Goal: Task Accomplishment & Management: Complete application form

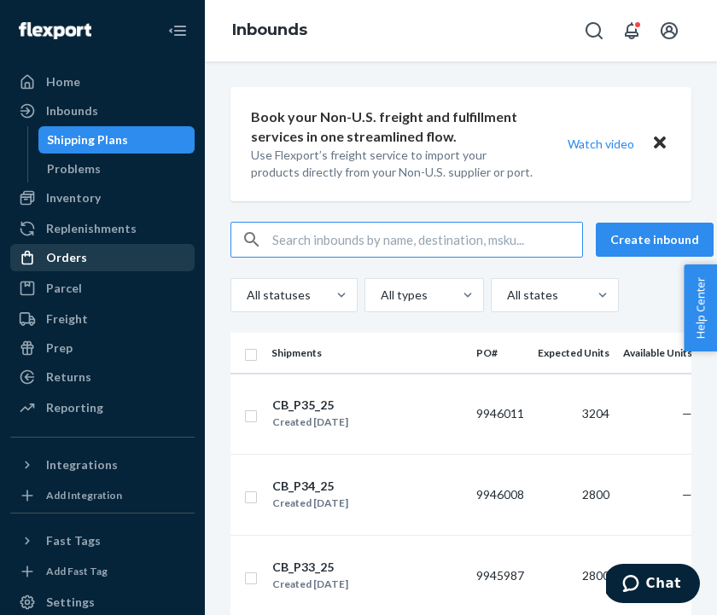
click at [87, 252] on div "Orders" at bounding box center [102, 258] width 181 height 24
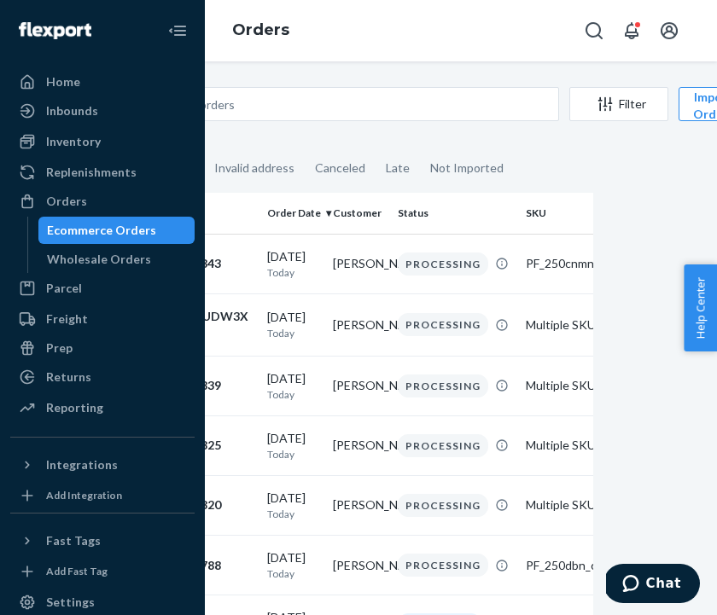
scroll to position [0, 199]
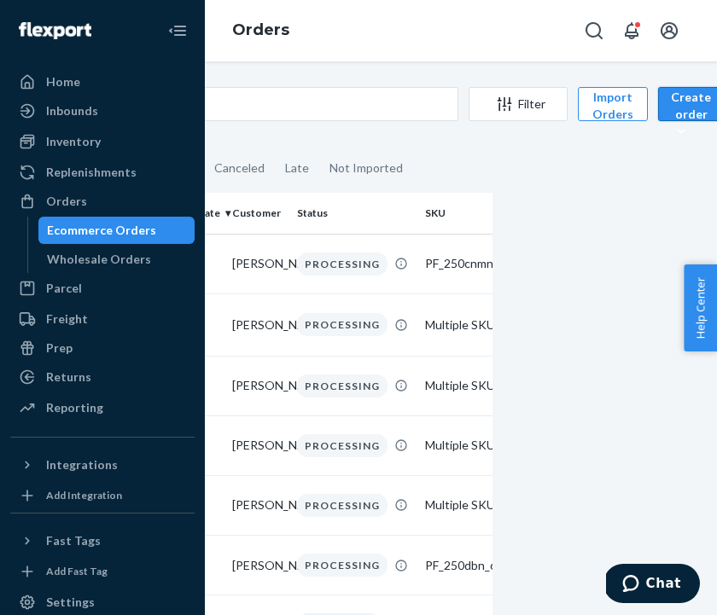
click at [685, 106] on div "Create order" at bounding box center [691, 114] width 40 height 51
click at [679, 147] on span "Ecommerce order" at bounding box center [729, 145] width 106 height 12
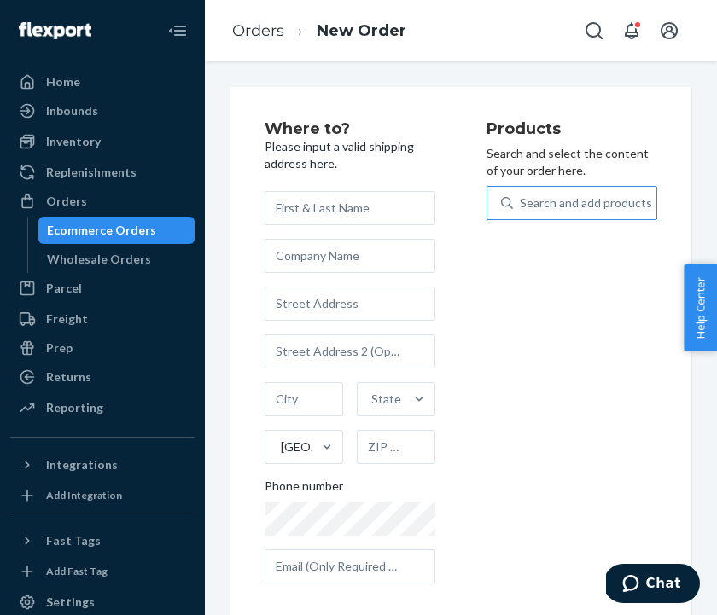
click at [595, 216] on div "Search and add products" at bounding box center [584, 203] width 143 height 31
click at [521, 212] on input "Search and add products" at bounding box center [521, 203] width 2 height 17
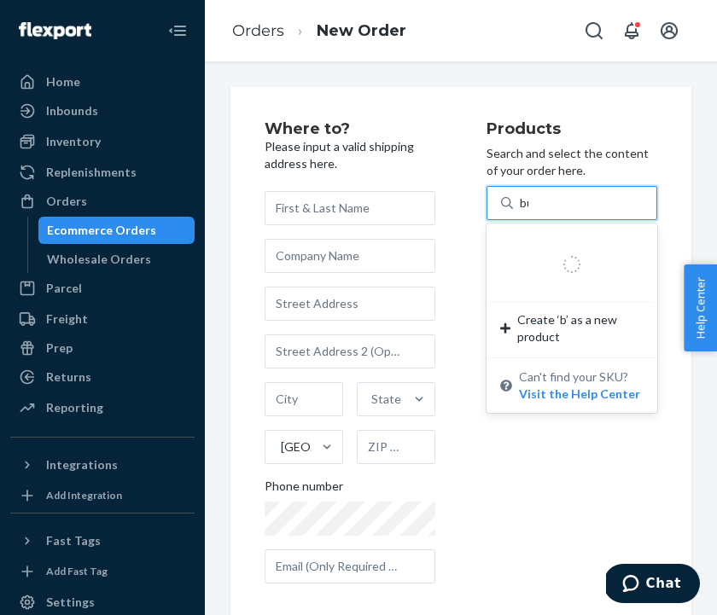
type input "bub"
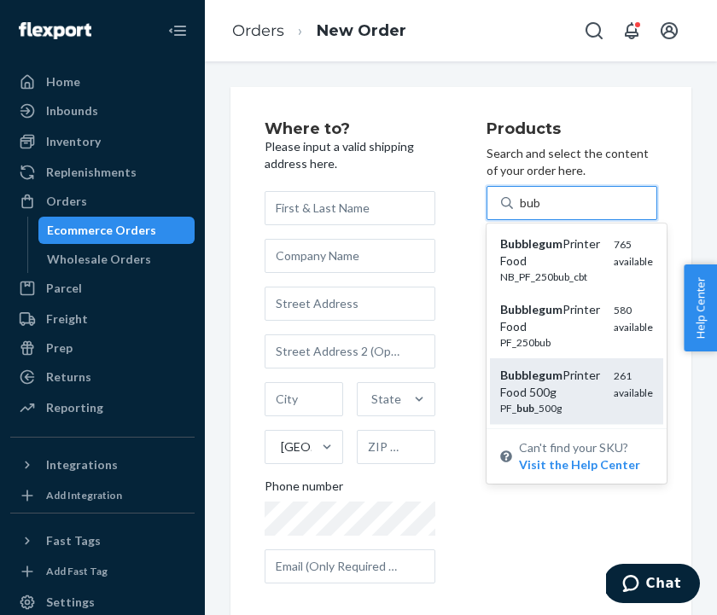
click at [547, 383] on div "Bubblegum Printer Food 500g" at bounding box center [550, 384] width 100 height 34
click at [541, 212] on input "bub" at bounding box center [530, 203] width 21 height 17
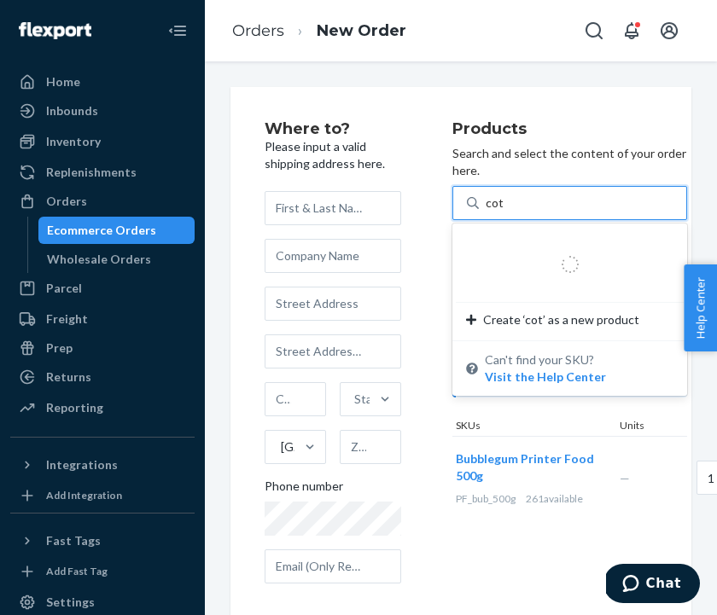
type input "cott"
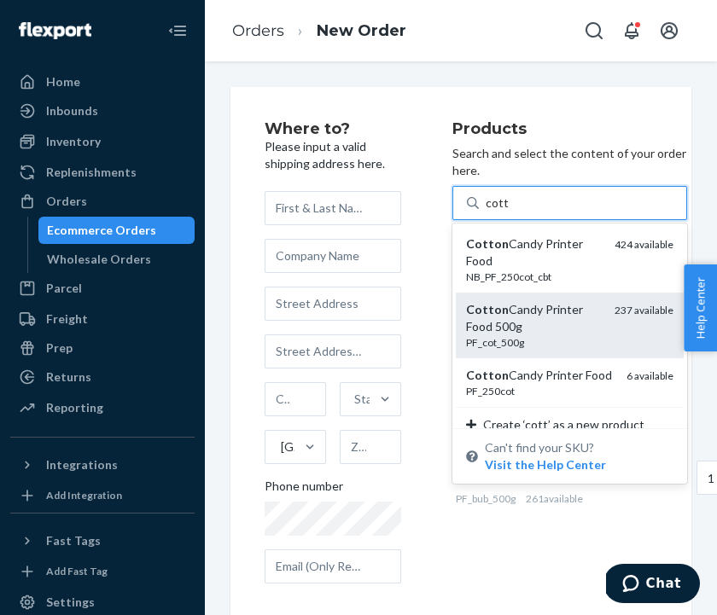
click at [538, 335] on div "PF_cot_500g" at bounding box center [533, 342] width 135 height 15
click at [509, 212] on input "cott" at bounding box center [497, 203] width 23 height 17
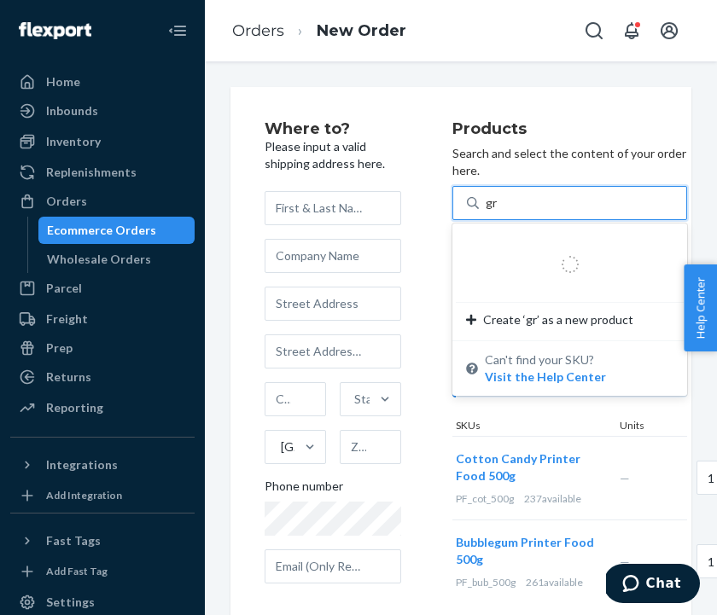
type input "gra"
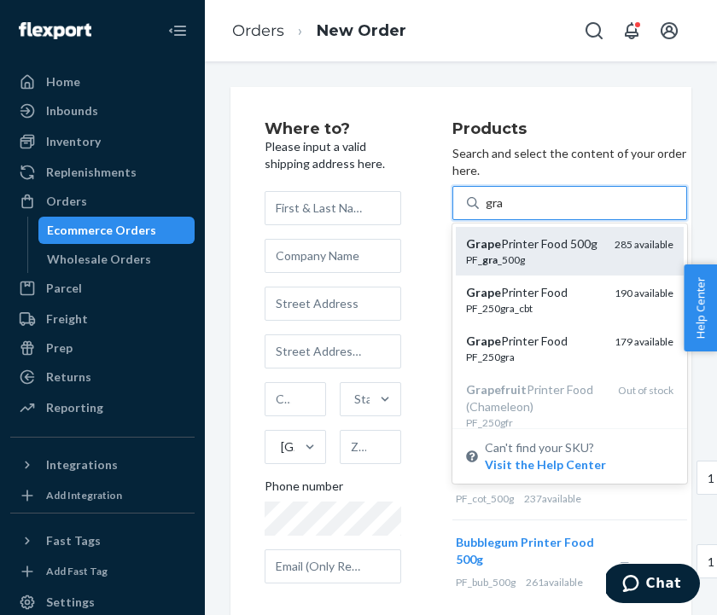
click at [525, 236] on div "Grape Printer Food 500g" at bounding box center [533, 244] width 135 height 17
click at [504, 212] on input "gra" at bounding box center [495, 203] width 19 height 17
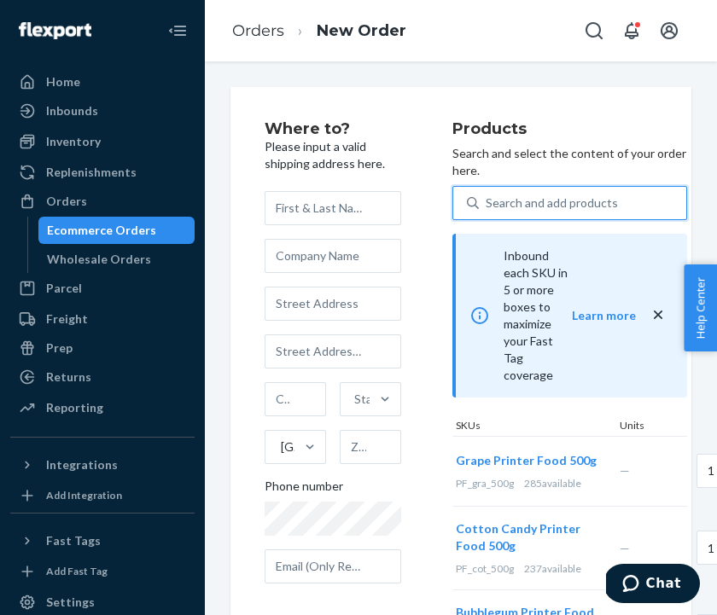
click at [526, 195] on div "Search and add products" at bounding box center [552, 203] width 132 height 17
click at [487, 195] on input "0 results available. Select is focused ,type to refine list, press Down to open…" at bounding box center [487, 203] width 2 height 17
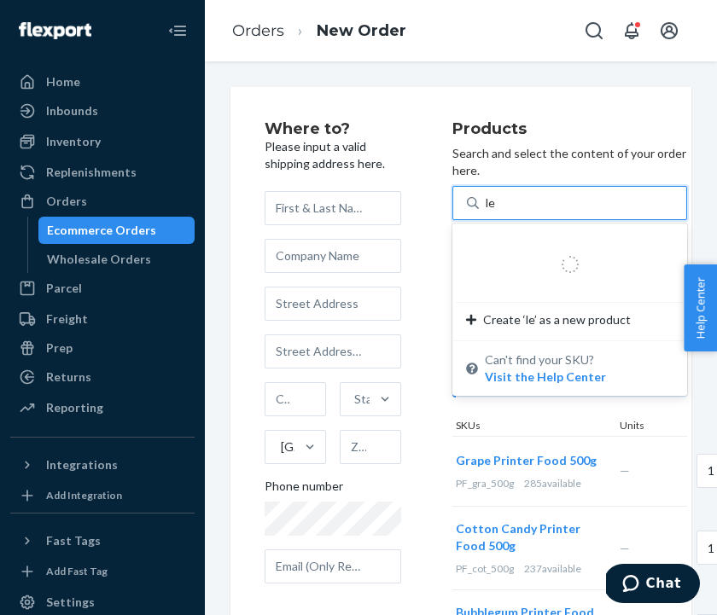
type input "lem"
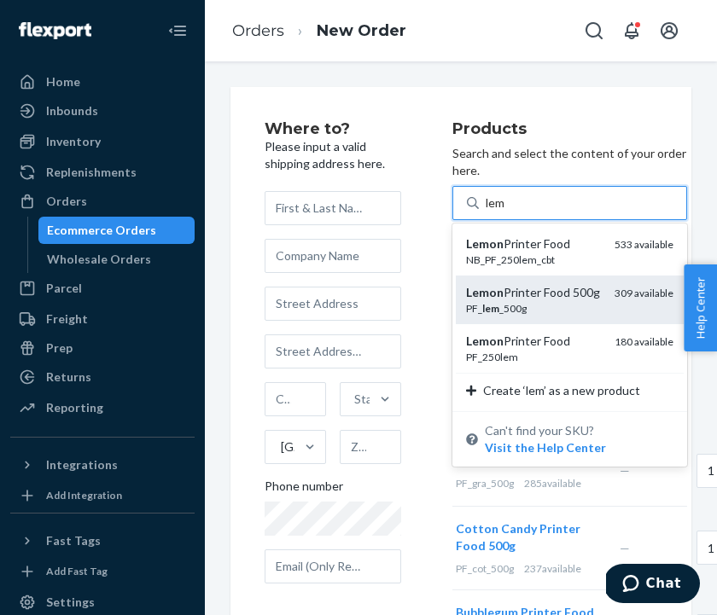
click at [537, 301] on div "PF_ lem _500g" at bounding box center [533, 308] width 135 height 15
click at [506, 212] on input "lem" at bounding box center [496, 203] width 20 height 17
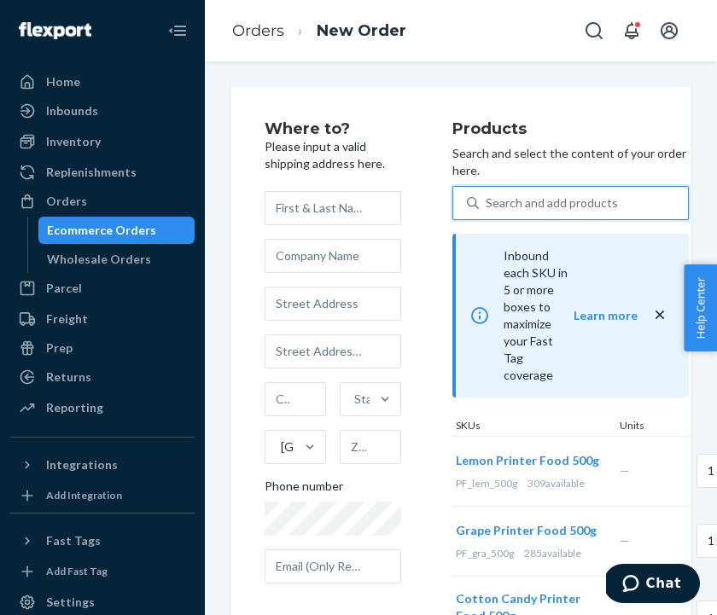
click at [527, 196] on div "Search and add products" at bounding box center [583, 203] width 209 height 31
click at [487, 196] on input "0 results available. Select is focused ,type to refine list, press Down to open…" at bounding box center [487, 203] width 2 height 17
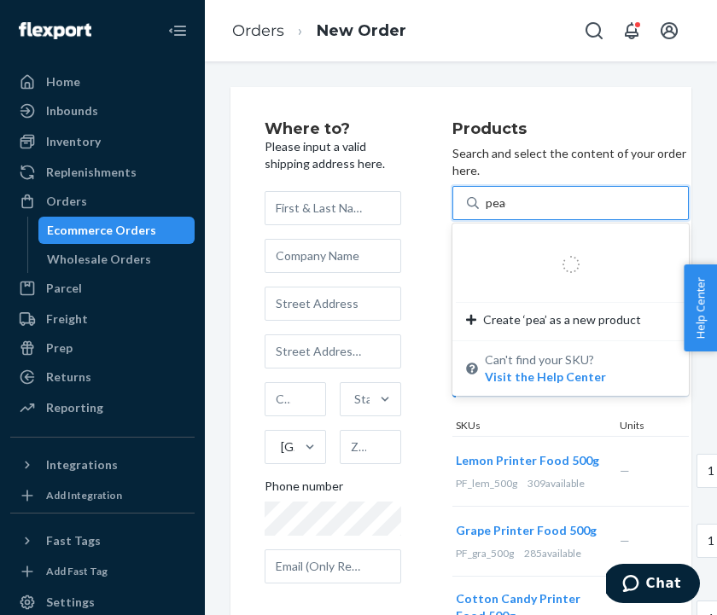
type input "peach"
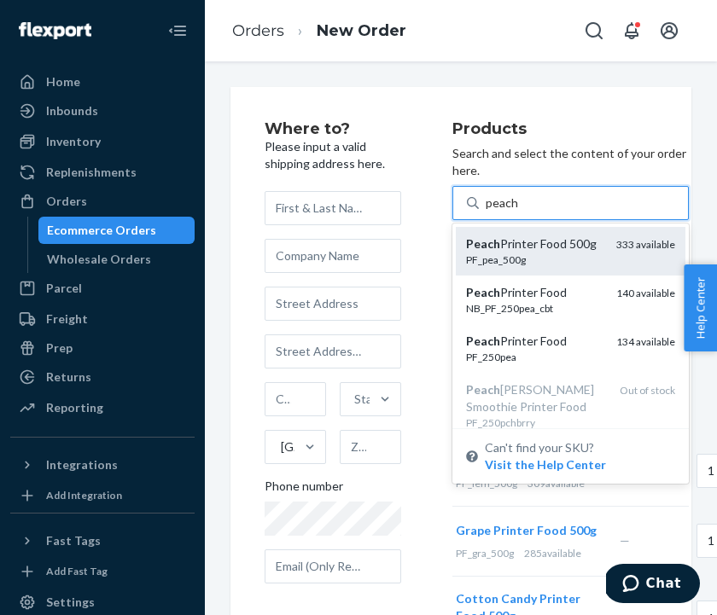
click at [565, 253] on div "PF_pea_500g" at bounding box center [534, 260] width 137 height 15
click at [518, 212] on input "peach" at bounding box center [502, 203] width 32 height 17
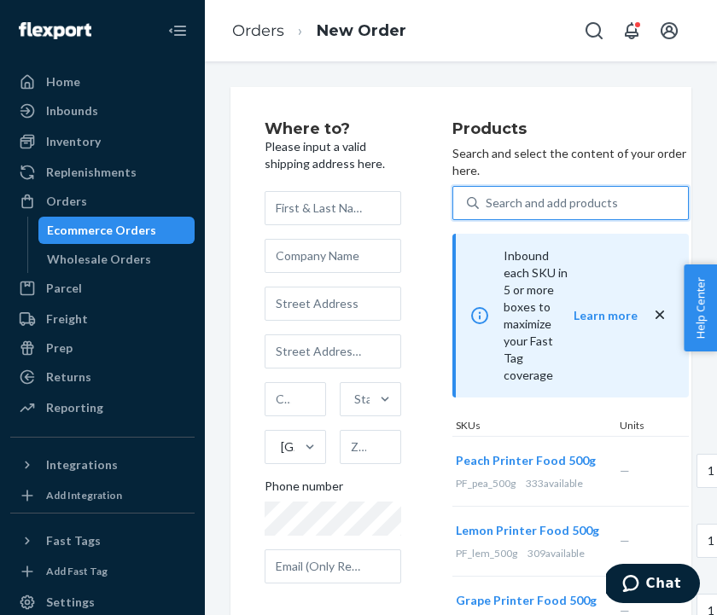
click at [530, 195] on div "Search and add products" at bounding box center [583, 203] width 209 height 31
click at [487, 195] on input "0 results available. Select is focused ,type to refine list, press Down to open…" at bounding box center [487, 203] width 2 height 17
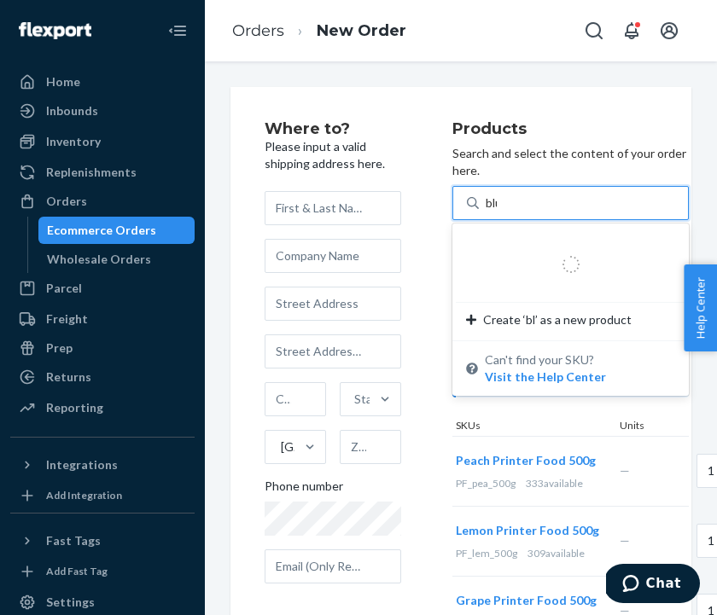
type input "blue"
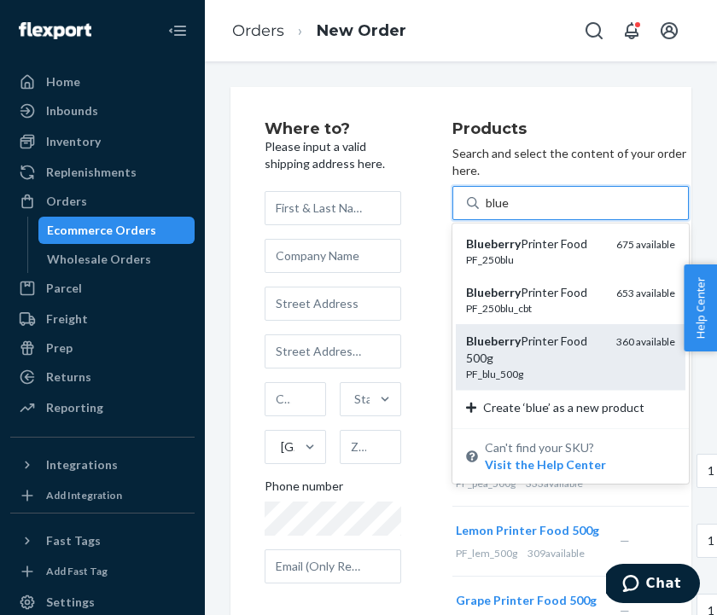
click at [570, 333] on div "Blueberry Printer Food 500g" at bounding box center [534, 350] width 137 height 34
click at [510, 212] on input "blue" at bounding box center [498, 203] width 25 height 17
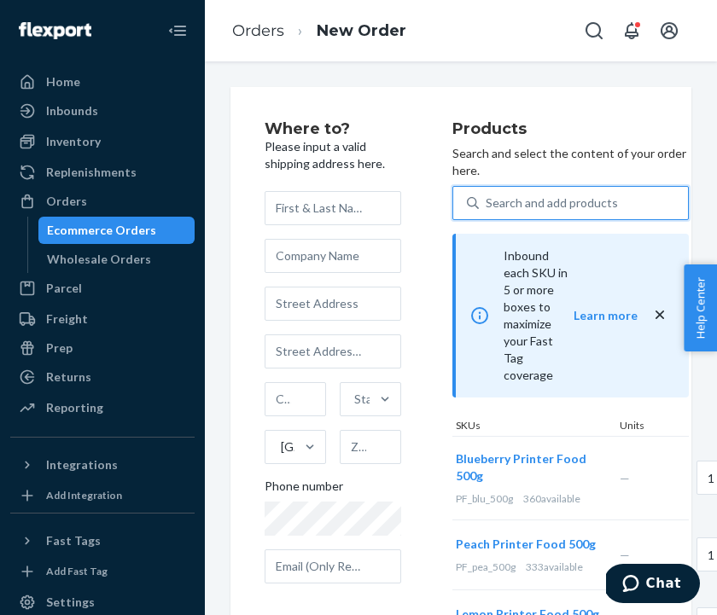
click at [563, 195] on div "Search and add products" at bounding box center [552, 203] width 132 height 17
click at [487, 195] on input "0 results available. Use Up and Down to choose options, press Enter to select t…" at bounding box center [487, 203] width 2 height 17
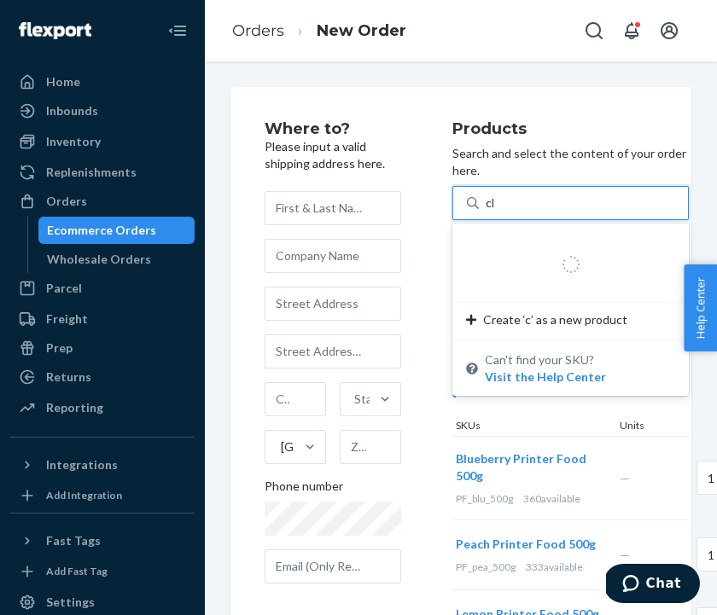
type input "che"
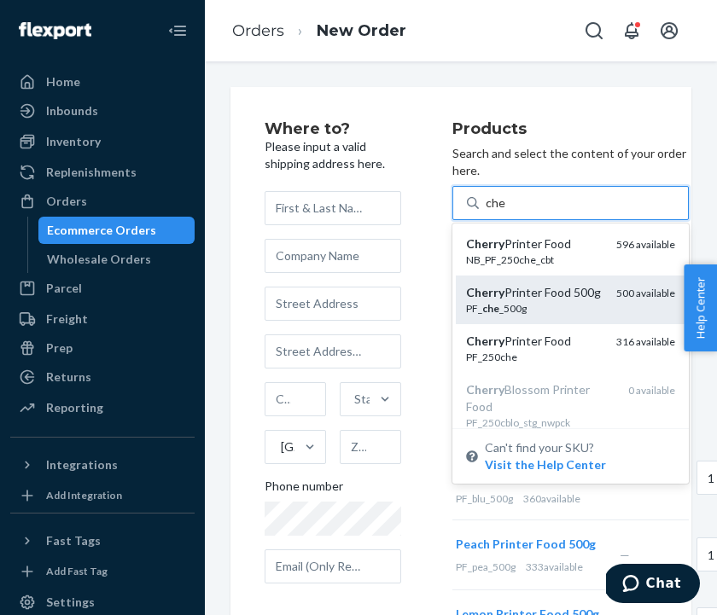
click at [569, 301] on div "PF_ che _500g" at bounding box center [534, 308] width 137 height 15
click at [506, 212] on input "che" at bounding box center [496, 203] width 20 height 17
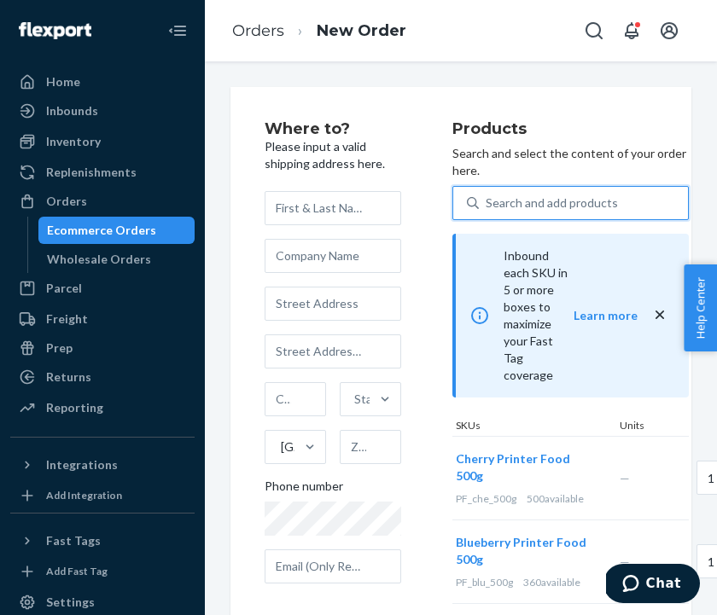
click at [531, 195] on div "Search and add products" at bounding box center [552, 203] width 132 height 17
click at [487, 195] on input "0 results available. Select is focused ,type to refine list, press Down to open…" at bounding box center [487, 203] width 2 height 17
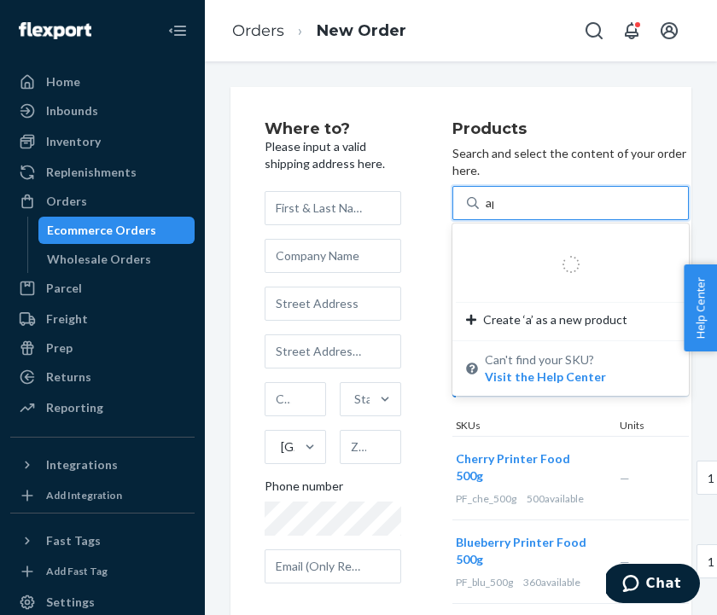
type input "app"
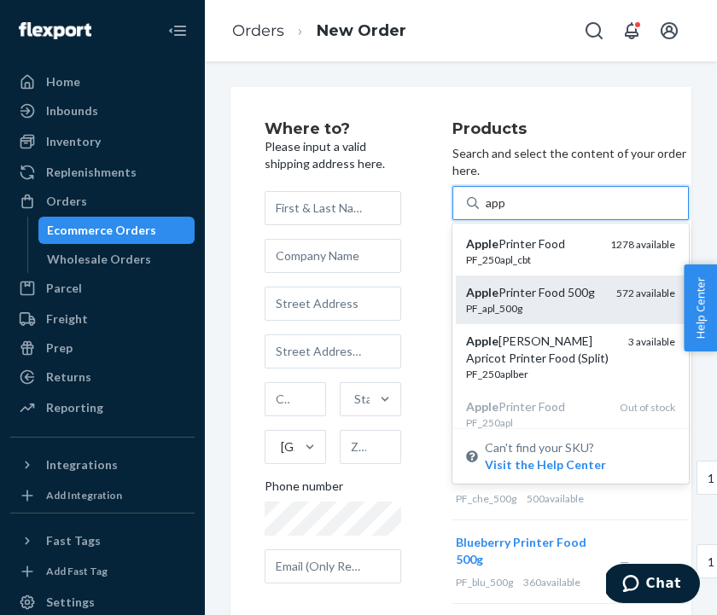
click at [550, 301] on div "PF_apl_500g" at bounding box center [534, 308] width 137 height 15
click at [507, 212] on input "app" at bounding box center [496, 203] width 21 height 17
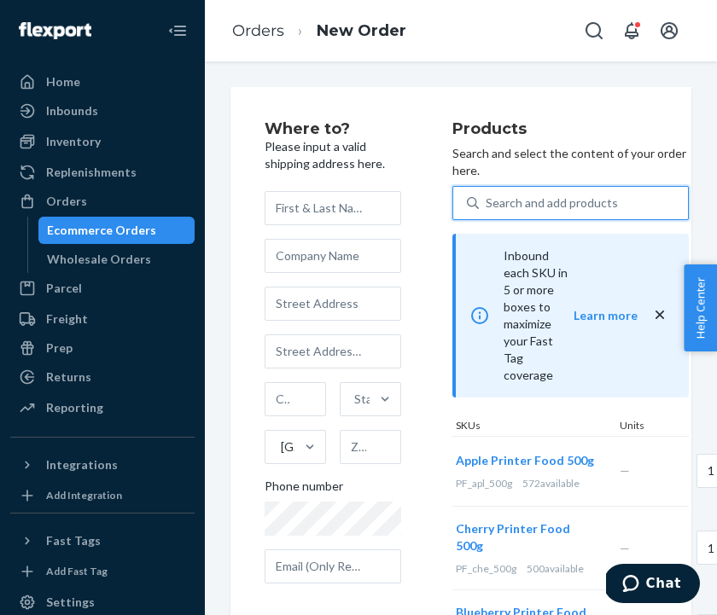
click at [511, 195] on div "Search and add products" at bounding box center [552, 203] width 132 height 17
click at [487, 195] on input "0 results available. Select is focused ,type to refine list, press Down to open…" at bounding box center [487, 203] width 2 height 17
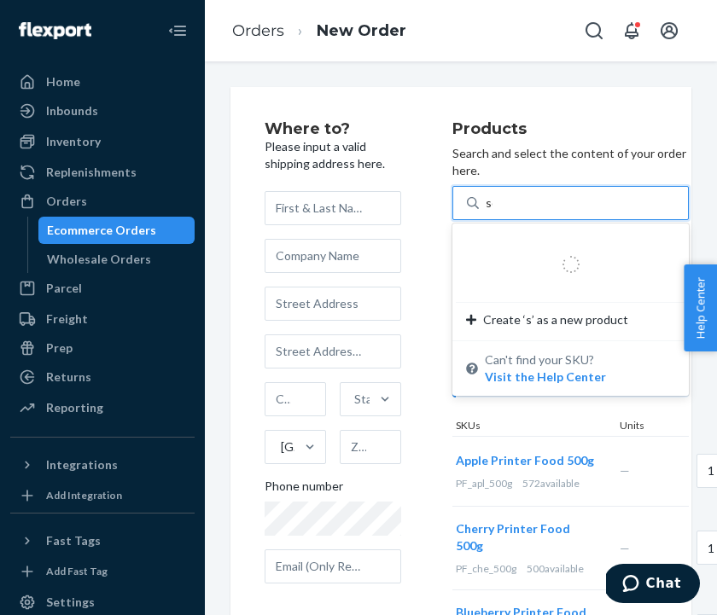
type input "ses"
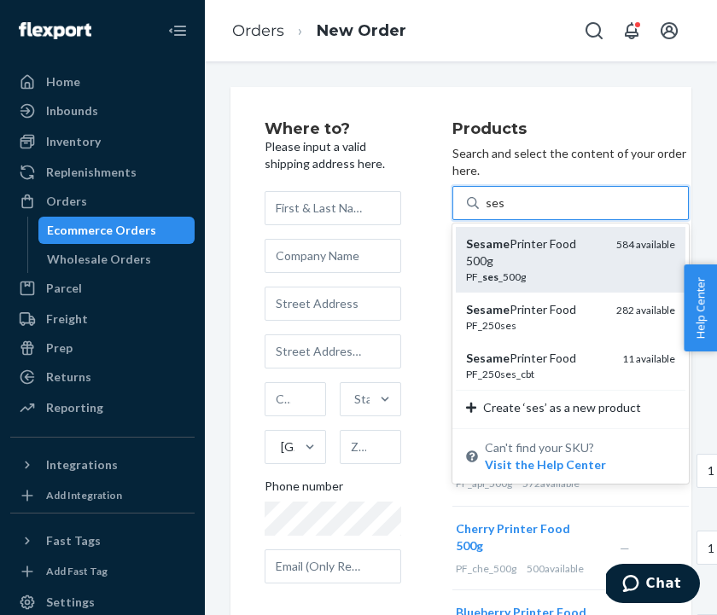
click at [528, 236] on div "Sesame Printer Food 500g" at bounding box center [534, 253] width 137 height 34
click at [503, 212] on input "ses" at bounding box center [495, 203] width 18 height 17
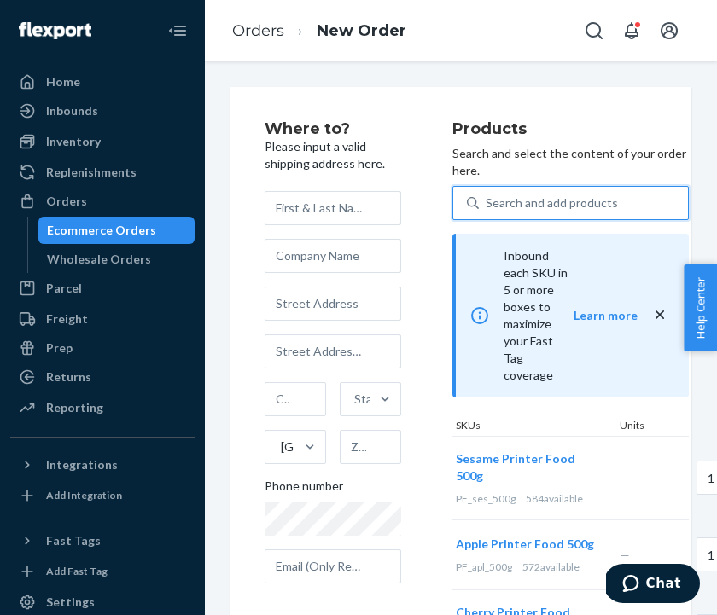
click at [523, 195] on div "Search and add products" at bounding box center [552, 203] width 132 height 17
click at [487, 195] on input "0 results available. Select is focused ,type to refine list, press Down to open…" at bounding box center [487, 203] width 2 height 17
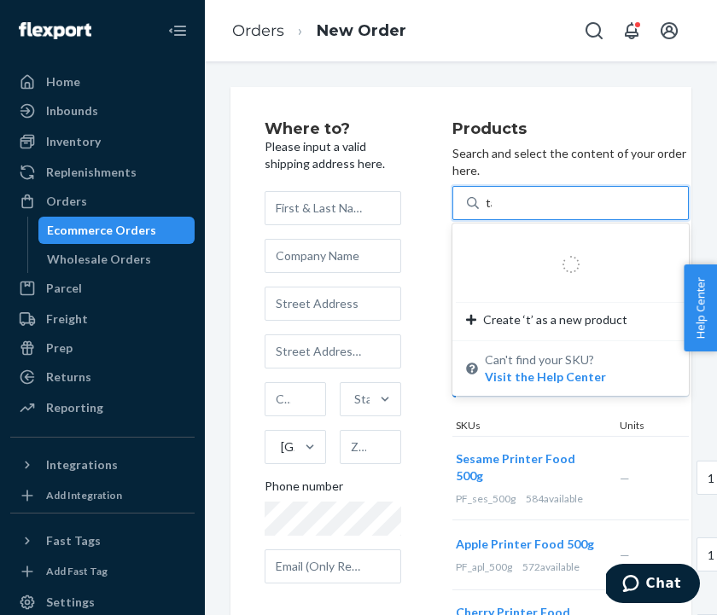
type input "tan"
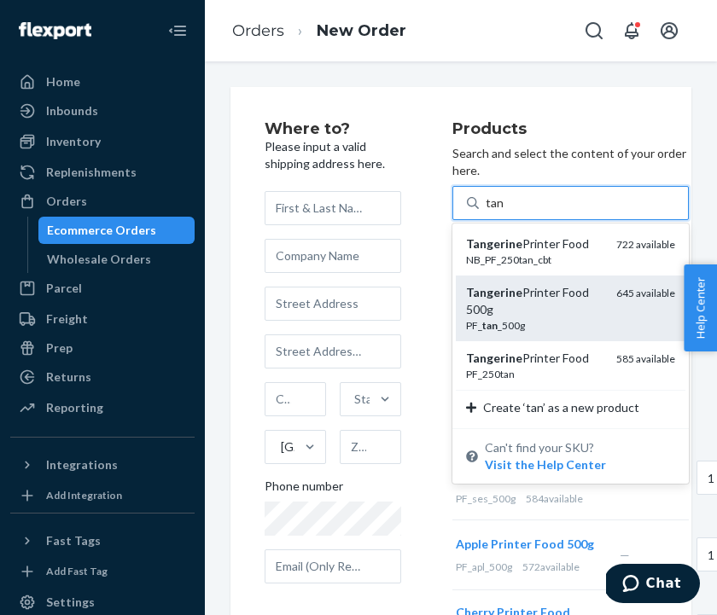
click at [537, 284] on div "Tangerine Printer Food 500g" at bounding box center [534, 301] width 137 height 34
click at [504, 212] on input "tan" at bounding box center [495, 203] width 19 height 17
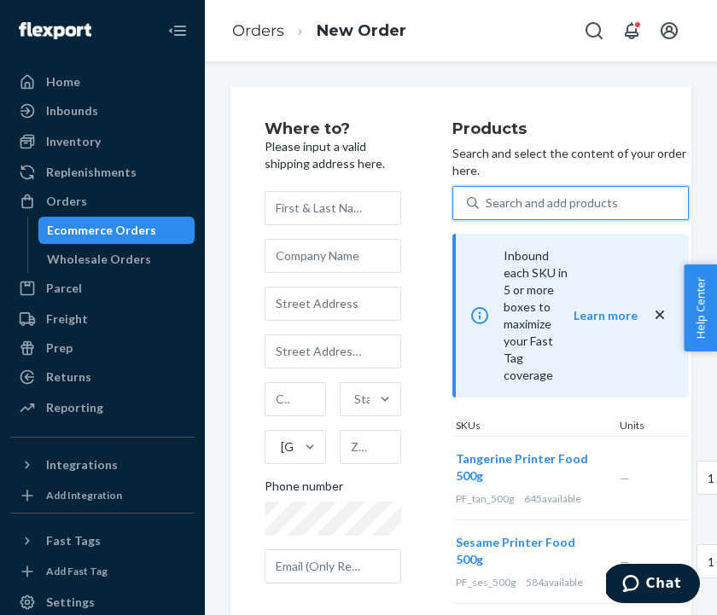
type input "coc"
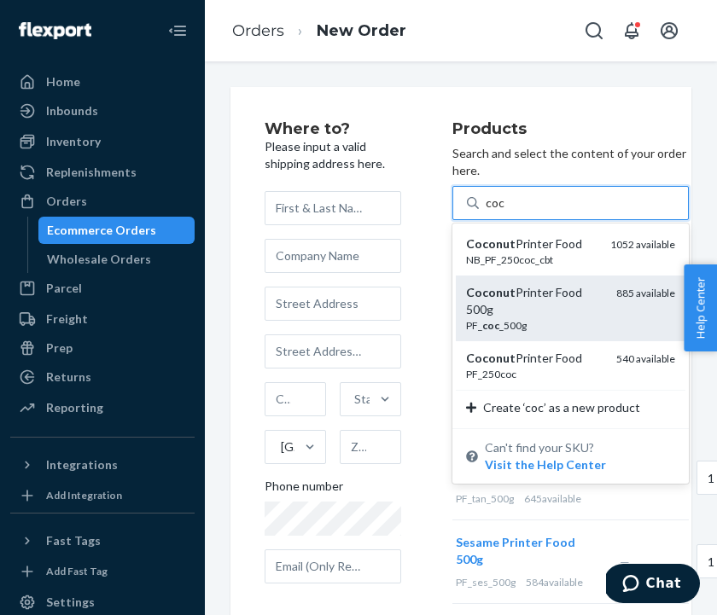
click at [517, 284] on div "Coconut Printer Food 500g" at bounding box center [534, 301] width 137 height 34
click at [505, 212] on input "coc" at bounding box center [496, 203] width 20 height 17
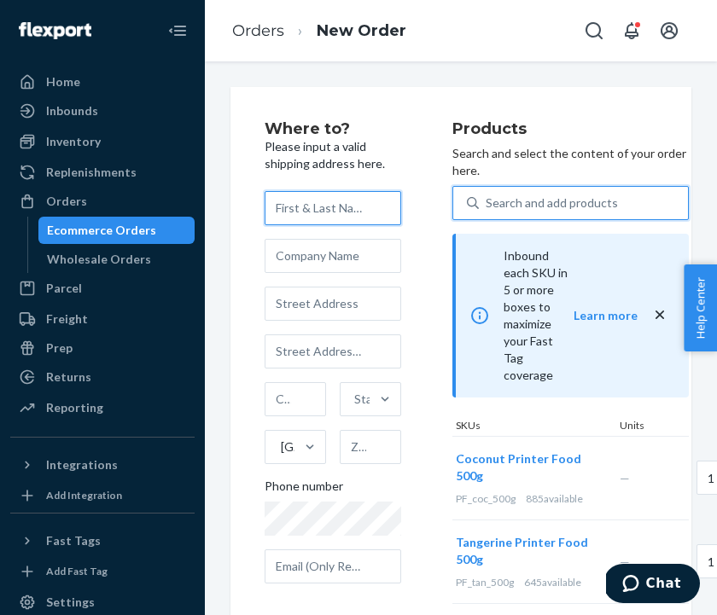
click at [301, 220] on input "text" at bounding box center [333, 208] width 137 height 34
type input "[PERSON_NAME]"
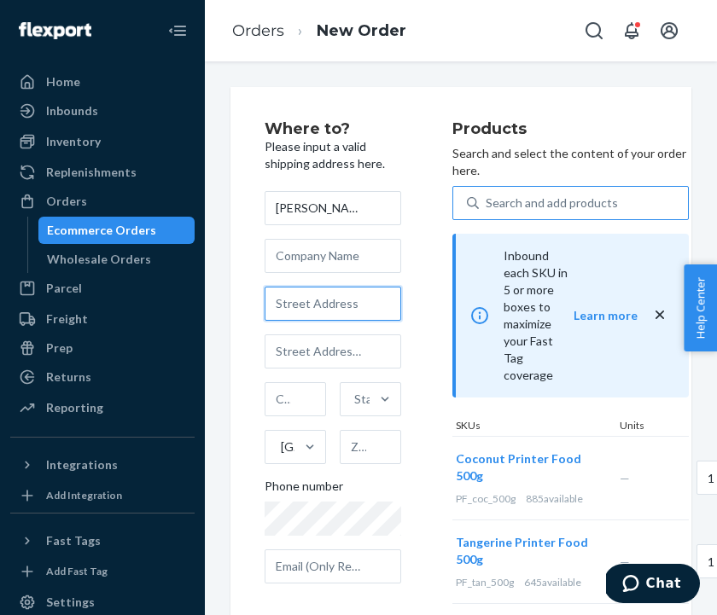
click at [309, 301] on input "text" at bounding box center [333, 304] width 137 height 34
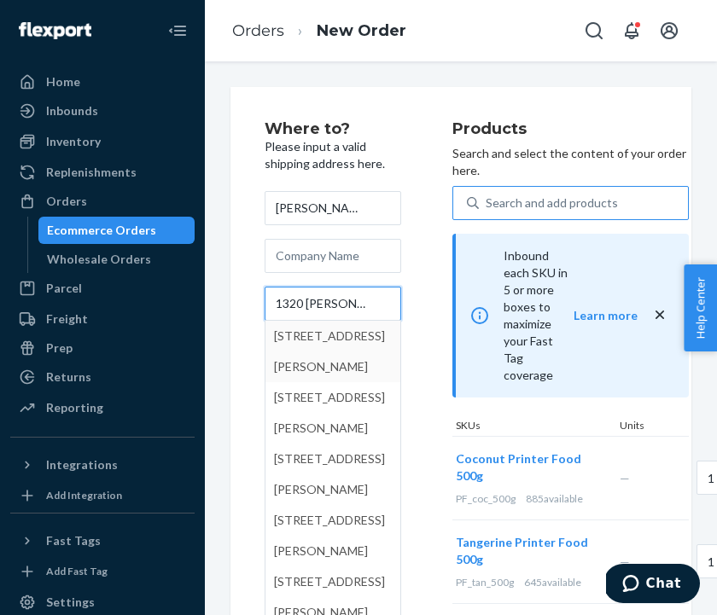
type input "1320 [PERSON_NAME]"
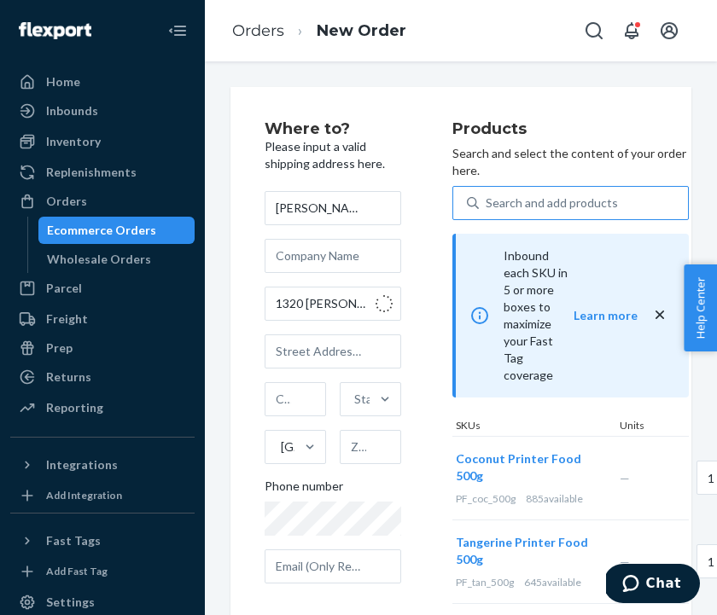
type input "Savannah"
type input "31406"
type input "[STREET_ADDRESS][PERSON_NAME]"
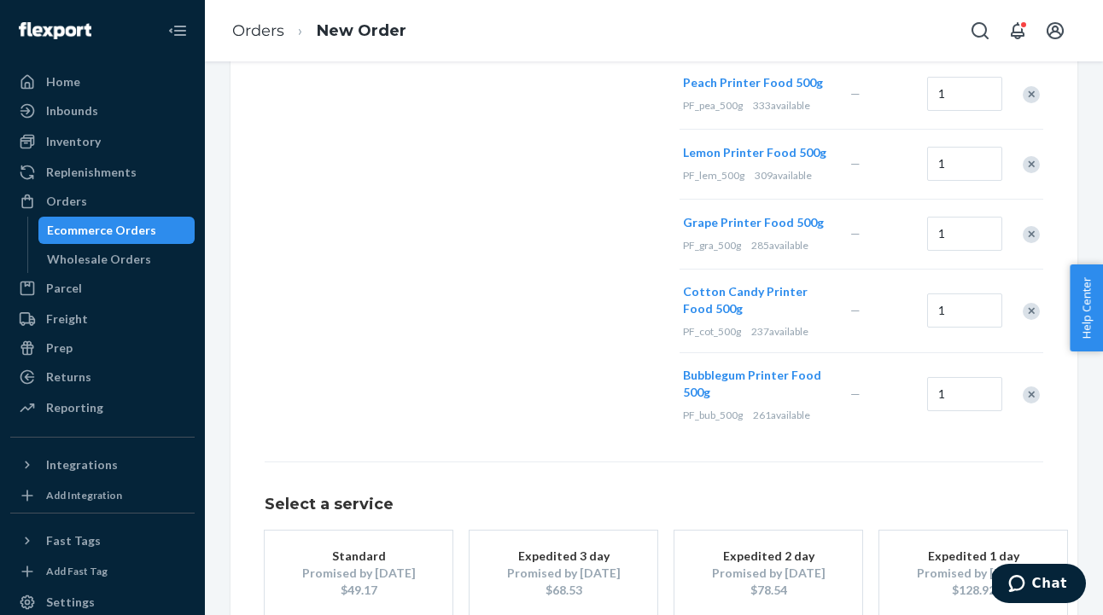
scroll to position [808, 0]
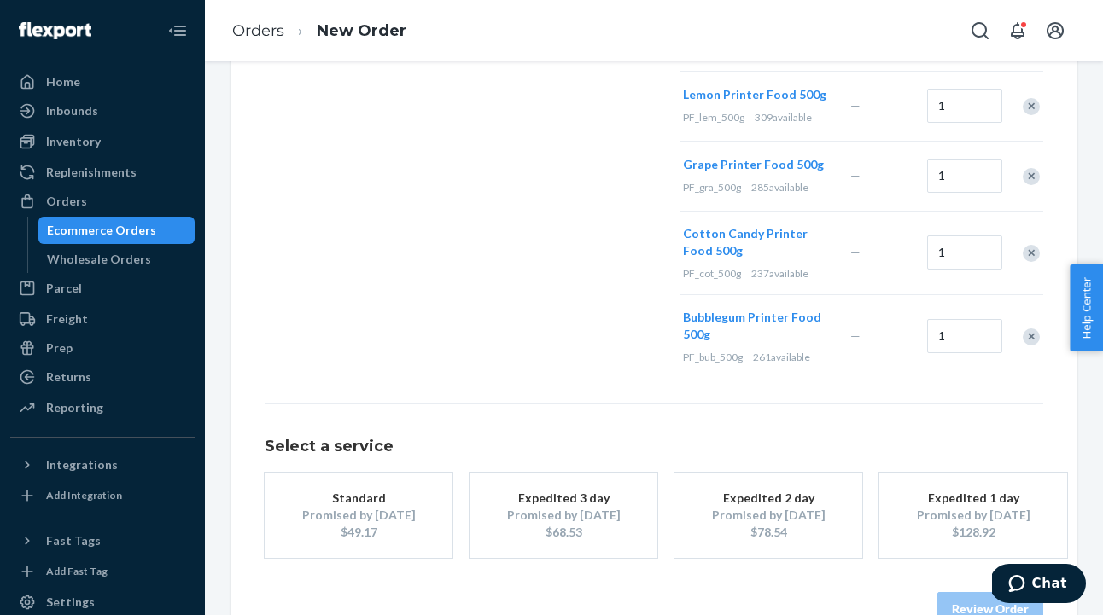
click at [367, 507] on div "Promised by [DATE]" at bounding box center [358, 515] width 137 height 17
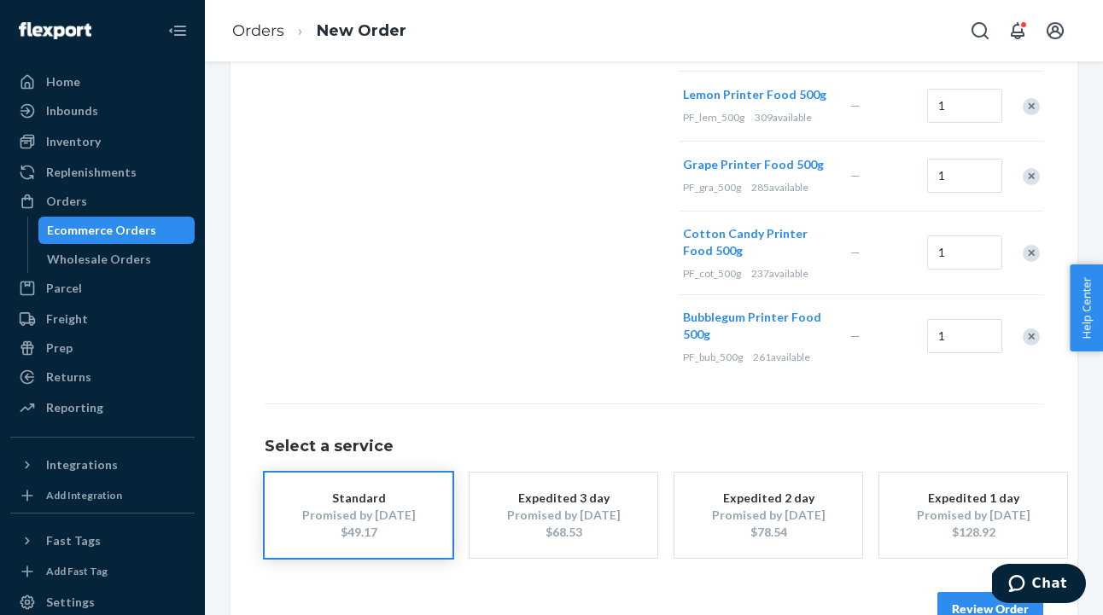
click at [716, 592] on button "Review Order" at bounding box center [990, 609] width 106 height 34
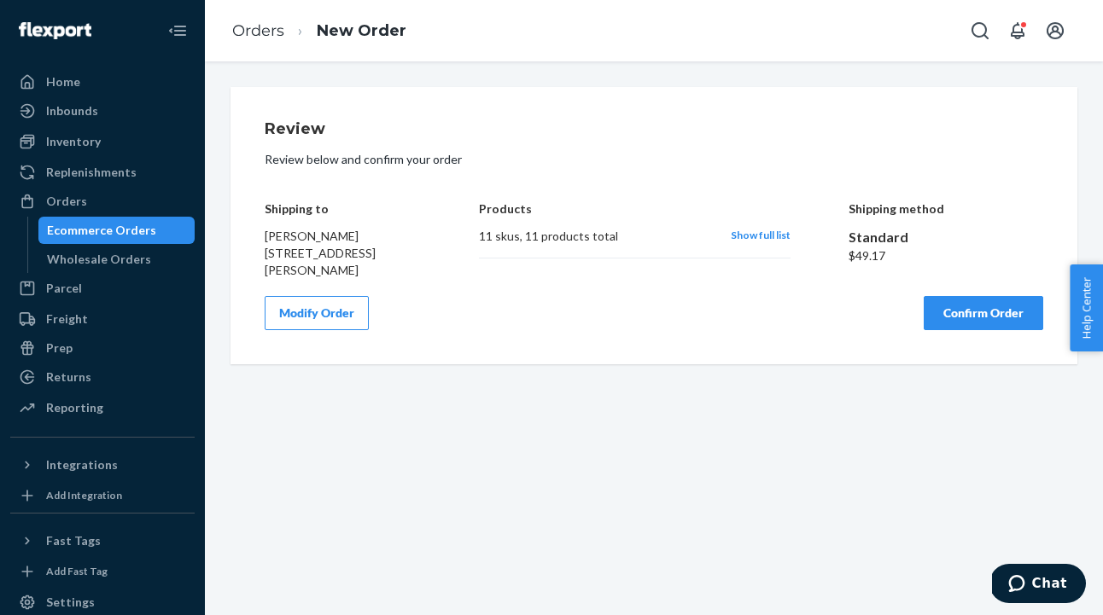
scroll to position [0, 0]
click at [716, 311] on button "Confirm Order" at bounding box center [982, 313] width 119 height 34
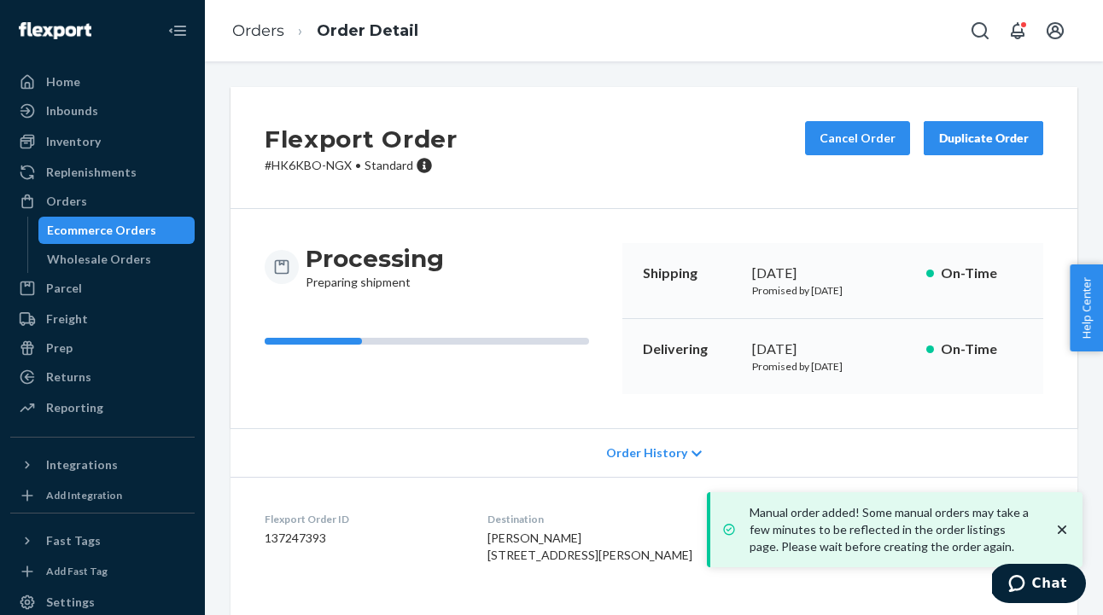
click at [716, 144] on div "Duplicate Order" at bounding box center [983, 138] width 90 height 17
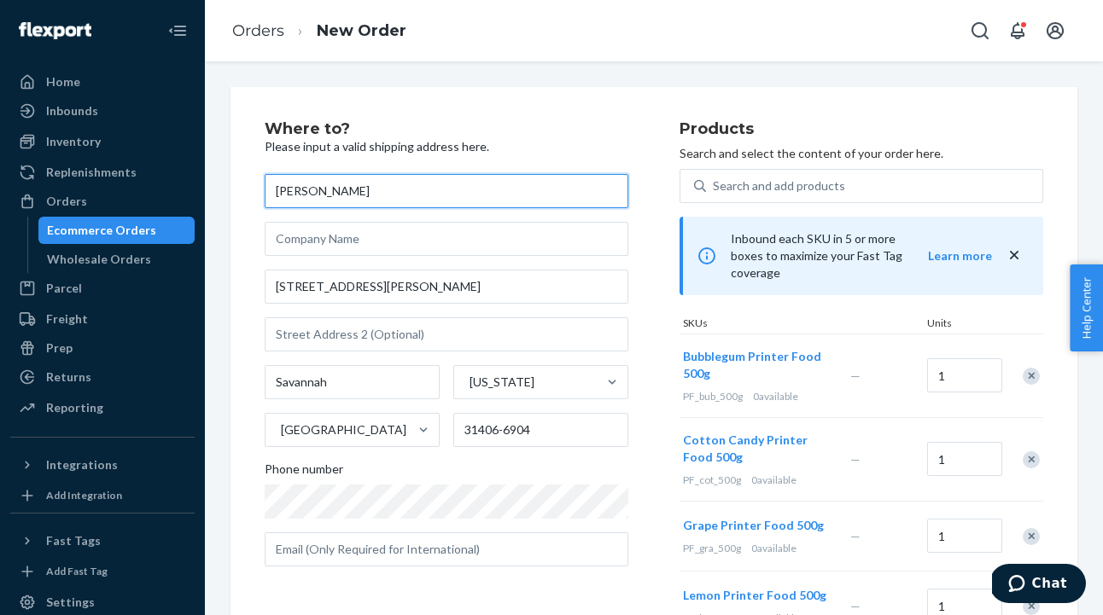
drag, startPoint x: 351, startPoint y: 197, endPoint x: 216, endPoint y: 177, distance: 136.4
click at [215, 177] on div "Where to? Please input a valid shipping address here. [PERSON_NAME] [STREET_ADD…" at bounding box center [654, 338] width 898 height 554
paste input "Magena"
type input "Magena"
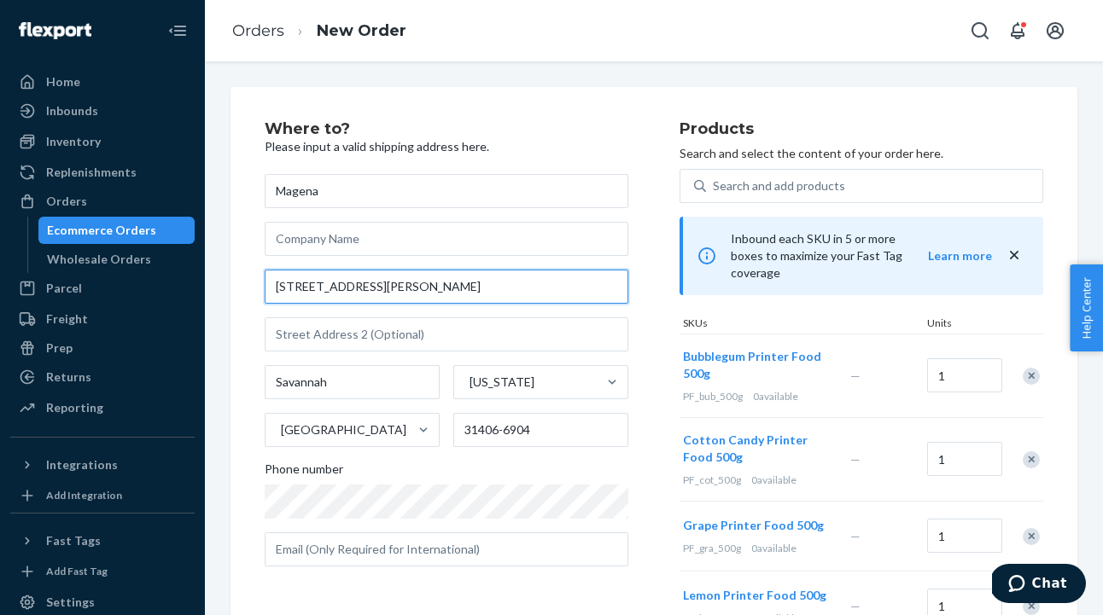
drag, startPoint x: 393, startPoint y: 287, endPoint x: 224, endPoint y: 284, distance: 169.0
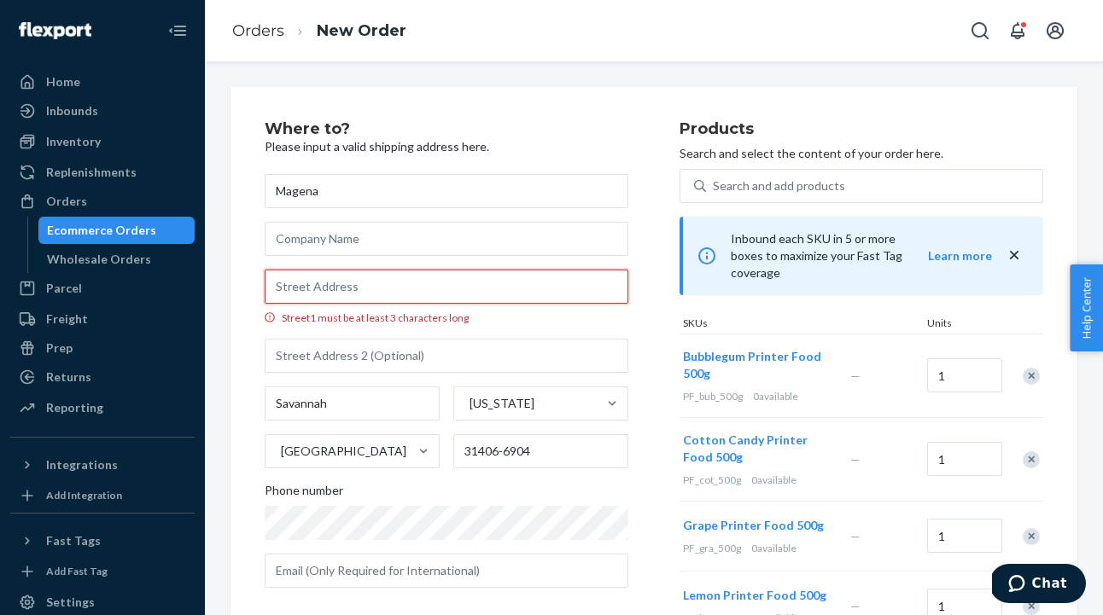
click at [282, 287] on input "Street1 must be at least 3 characters long" at bounding box center [447, 287] width 364 height 34
paste input "6385 Oak S"
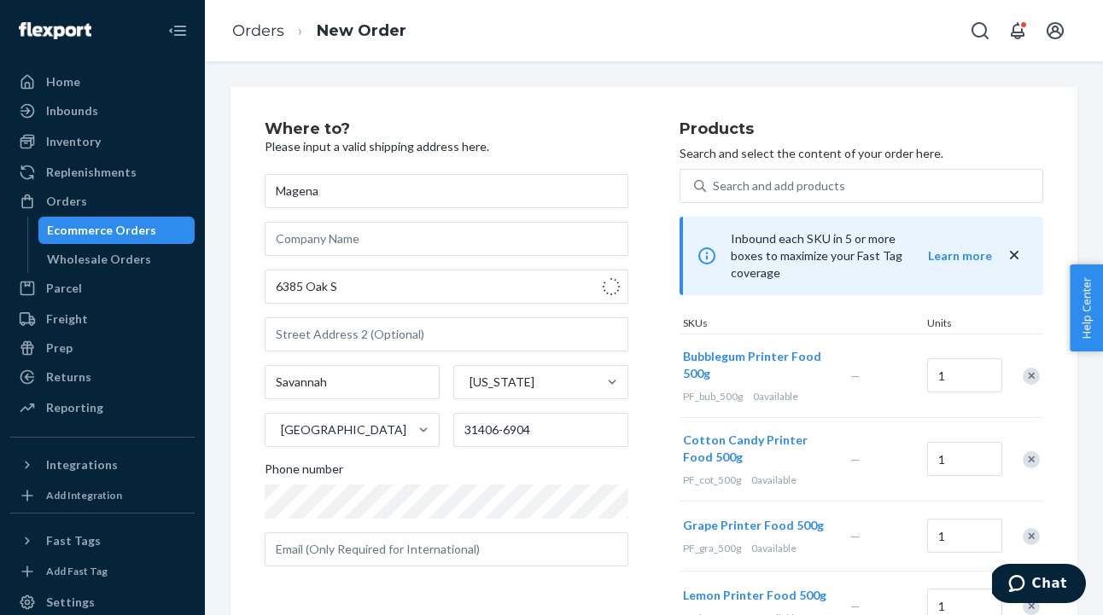
type input "[STREET_ADDRESS]"
type input "Arvada"
type input "80004"
click at [300, 358] on div "Magena [STREET_ADDRESS][US_STATE] Phone number" at bounding box center [447, 370] width 364 height 393
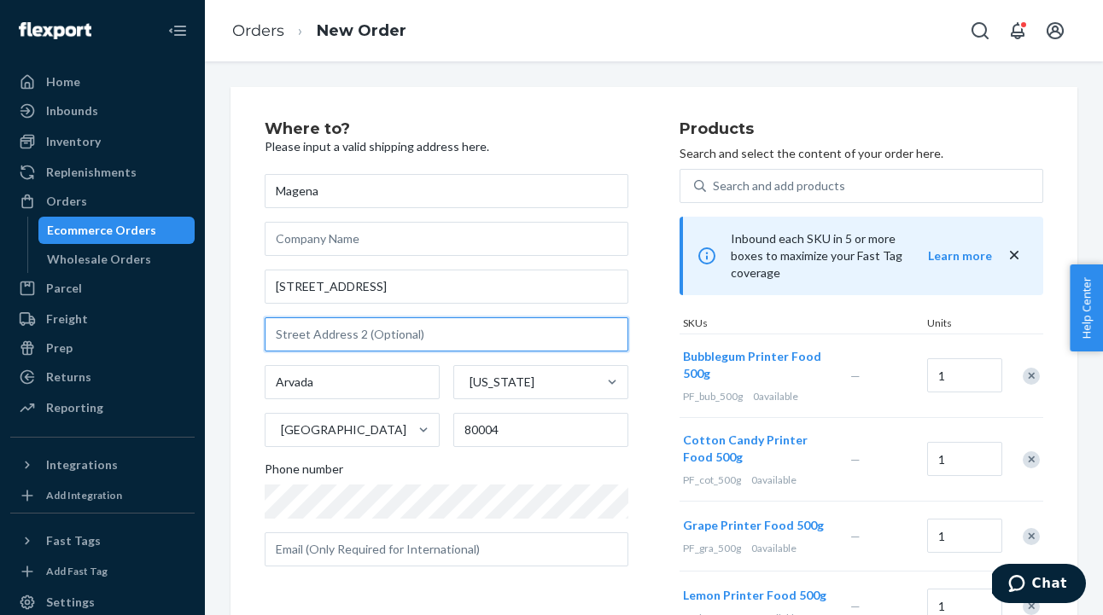
click at [302, 343] on input "text" at bounding box center [447, 334] width 364 height 34
type input "#102"
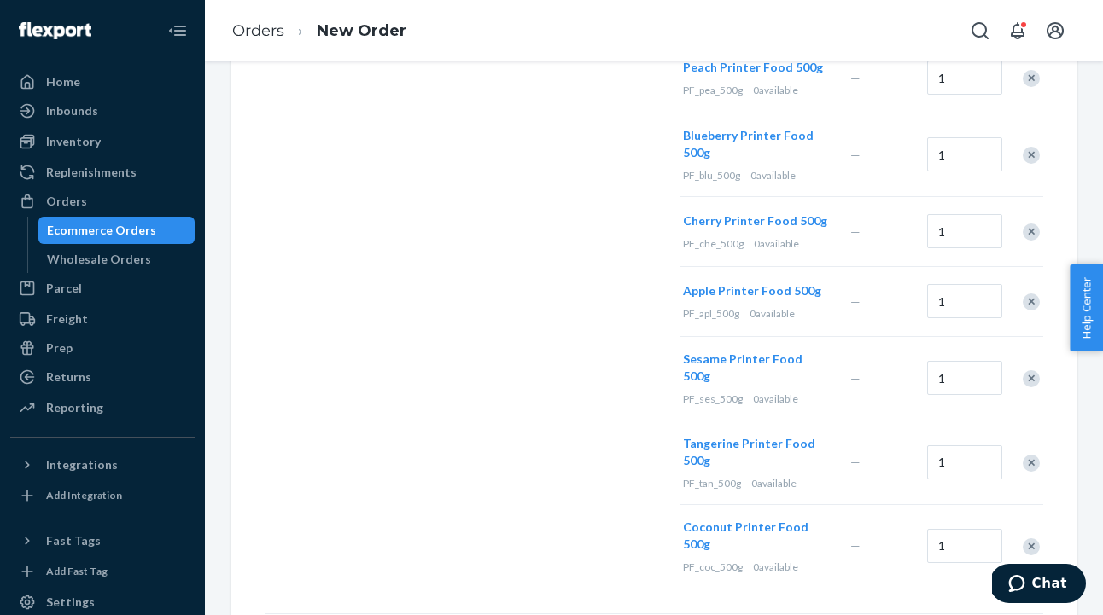
scroll to position [808, 0]
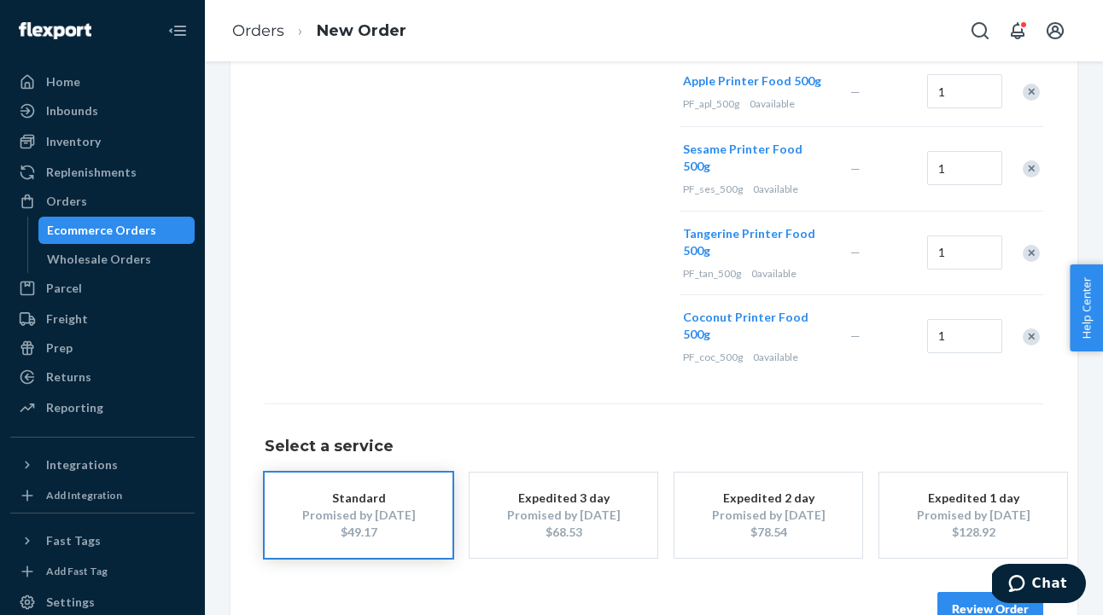
click at [716, 592] on button "Review Order" at bounding box center [990, 609] width 106 height 34
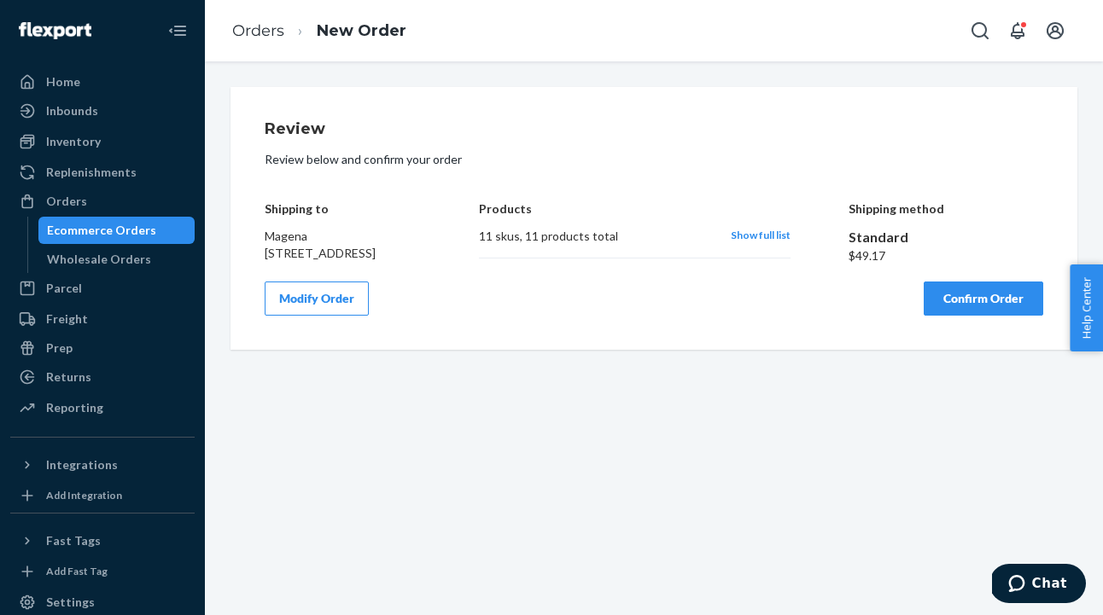
scroll to position [0, 0]
click at [716, 316] on button "Confirm Order" at bounding box center [982, 299] width 119 height 34
